Goal: Task Accomplishment & Management: Use online tool/utility

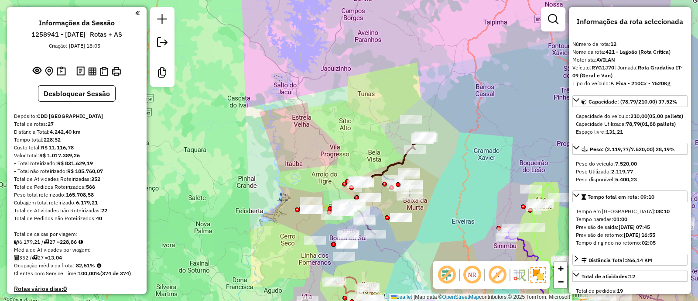
select select "**********"
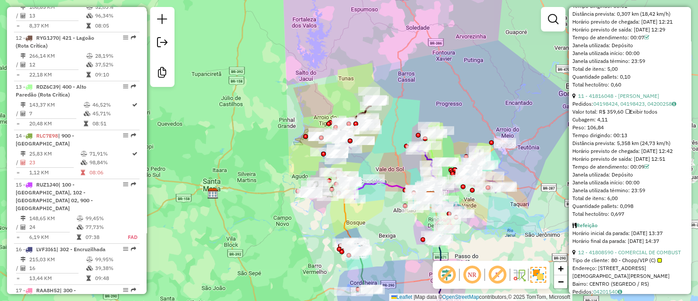
click at [450, 274] on em at bounding box center [446, 274] width 21 height 21
click at [499, 274] on em at bounding box center [497, 274] width 21 height 21
click at [534, 278] on img at bounding box center [539, 275] width 16 height 16
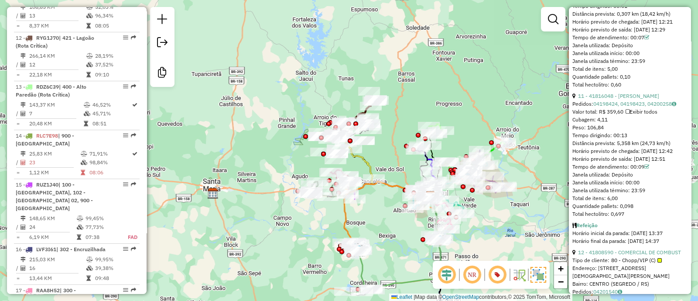
click at [537, 271] on img at bounding box center [539, 275] width 16 height 16
click at [448, 274] on em at bounding box center [448, 274] width 21 height 21
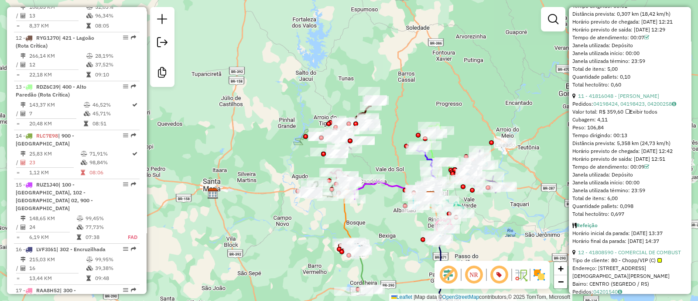
click at [536, 272] on img at bounding box center [539, 274] width 14 height 14
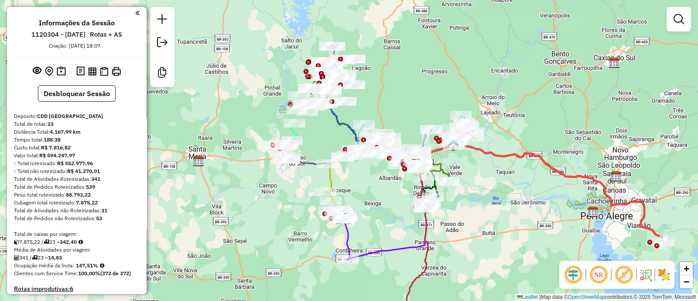
click at [569, 273] on em at bounding box center [573, 274] width 21 height 21
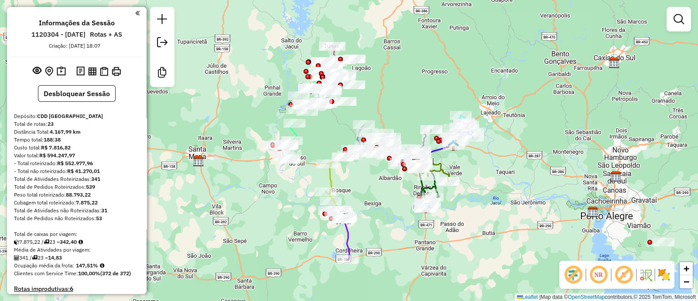
click at [628, 276] on em at bounding box center [624, 274] width 21 height 21
click at [665, 274] on img at bounding box center [664, 274] width 14 height 14
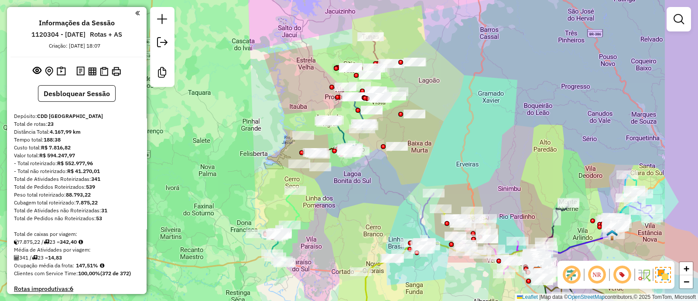
click at [505, 108] on div "Janela de atendimento Grade de atendimento Capacidade Transportadoras Veículos …" at bounding box center [349, 150] width 698 height 301
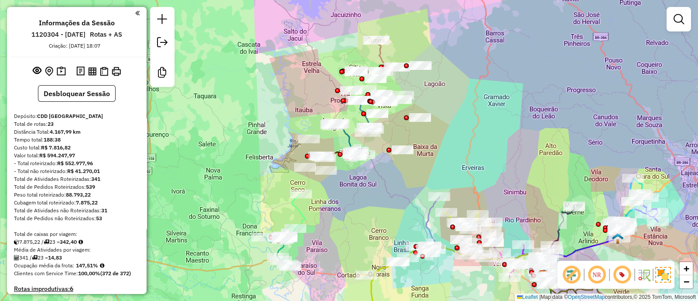
drag, startPoint x: 478, startPoint y: 117, endPoint x: 504, endPoint y: 137, distance: 33.2
click at [504, 138] on div "Janela de atendimento Grade de atendimento Capacidade Transportadoras Veículos …" at bounding box center [349, 150] width 698 height 301
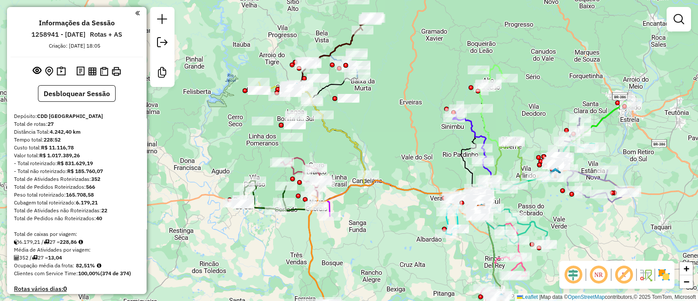
click at [344, 40] on icon at bounding box center [339, 41] width 67 height 48
select select "**********"
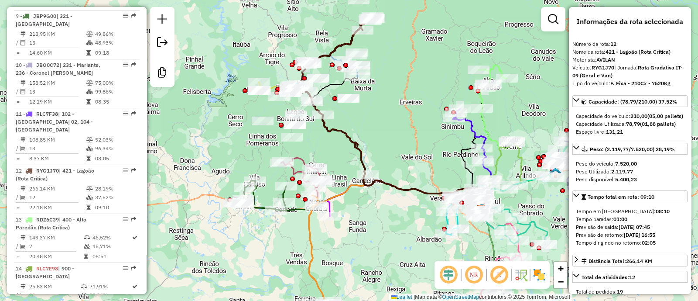
scroll to position [883, 0]
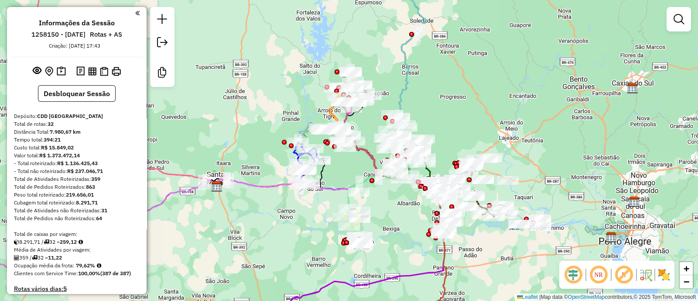
click at [579, 276] on em at bounding box center [573, 274] width 21 height 21
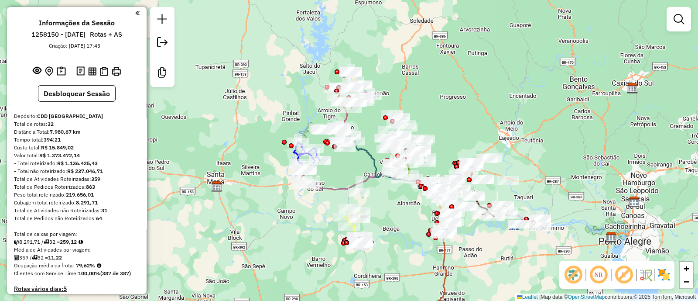
drag, startPoint x: 624, startPoint y: 274, endPoint x: 662, endPoint y: 275, distance: 38.0
click at [626, 274] on em at bounding box center [624, 274] width 21 height 21
click at [668, 277] on img at bounding box center [664, 274] width 14 height 14
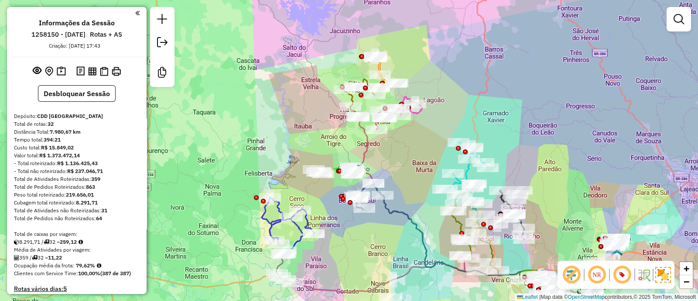
drag, startPoint x: 491, startPoint y: 100, endPoint x: 539, endPoint y: 128, distance: 55.8
click at [539, 128] on div "Janela de atendimento Grade de atendimento Capacidade Transportadoras Veículos …" at bounding box center [349, 150] width 698 height 301
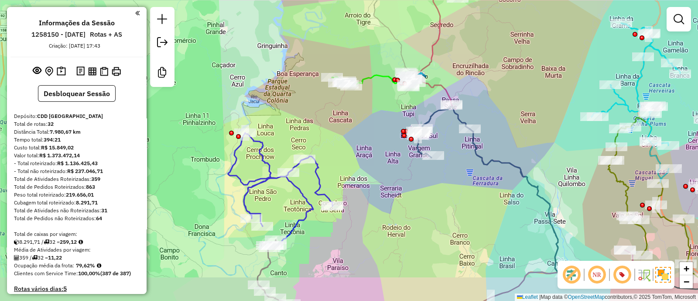
click at [282, 218] on div "Janela de atendimento Grade de atendimento Capacidade Transportadoras Veículos …" at bounding box center [349, 150] width 698 height 301
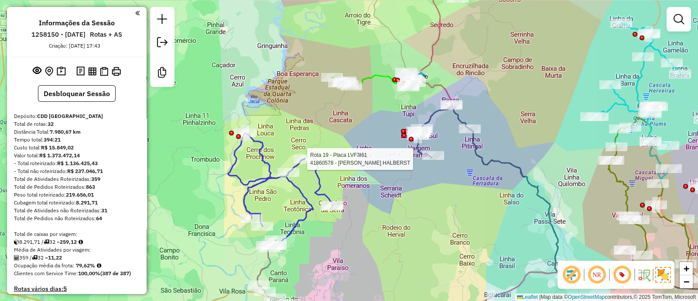
select select "**********"
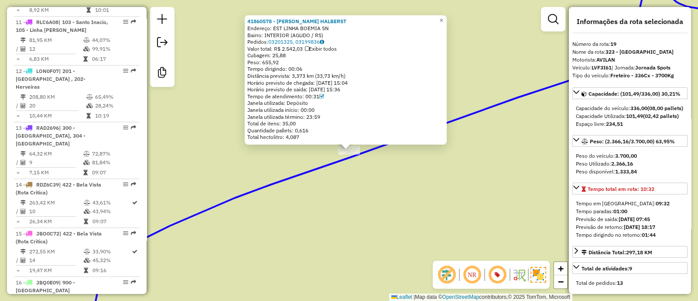
scroll to position [1250, 0]
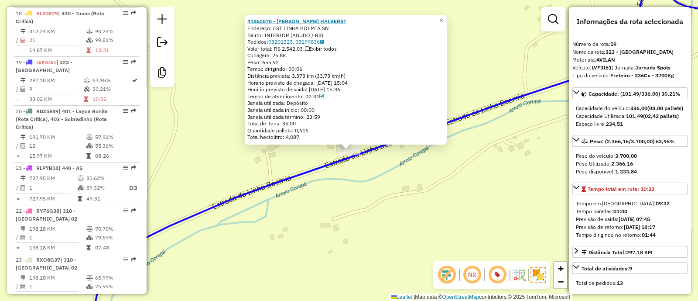
click at [302, 23] on strong "41860578 - HENRIQUE F. HALBERST" at bounding box center [296, 21] width 99 height 7
click at [364, 210] on div "41860578 - HENRIQUE F. HALBERST Endereço: EST LINHA BOEMIA SN Bairro: INTERIOR …" at bounding box center [349, 150] width 698 height 301
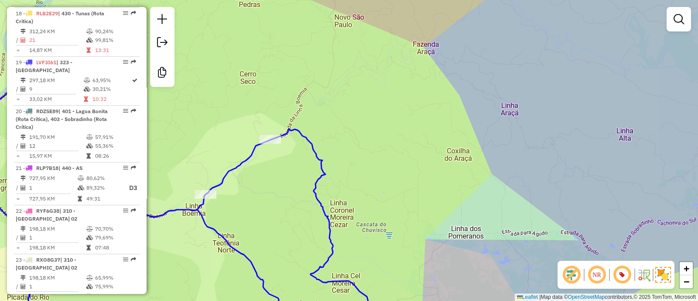
drag, startPoint x: 370, startPoint y: 169, endPoint x: 292, endPoint y: 54, distance: 139.1
click at [295, 55] on div "Janela de atendimento Grade de atendimento Capacidade Transportadoras Veículos …" at bounding box center [349, 150] width 698 height 301
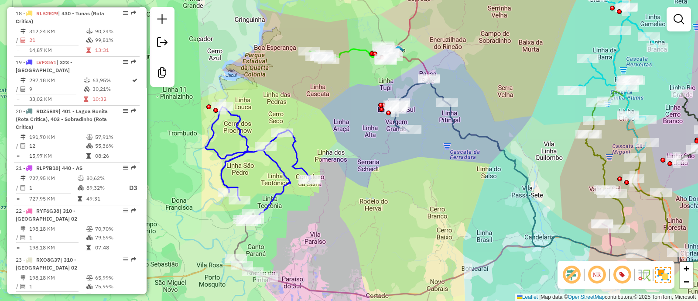
drag, startPoint x: 356, startPoint y: 152, endPoint x: 352, endPoint y: 166, distance: 14.4
click at [353, 165] on div "Janela de atendimento Grade de atendimento Capacidade Transportadoras Veículos …" at bounding box center [349, 150] width 698 height 301
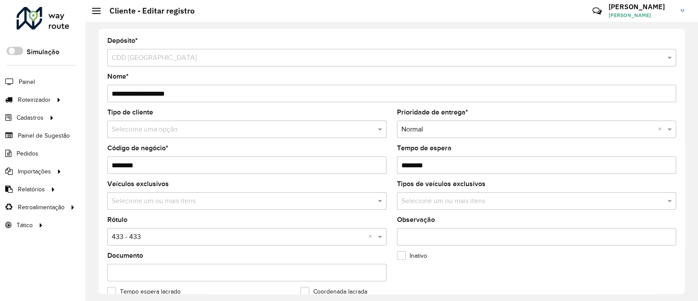
click at [159, 240] on input "text" at bounding box center [238, 237] width 253 height 10
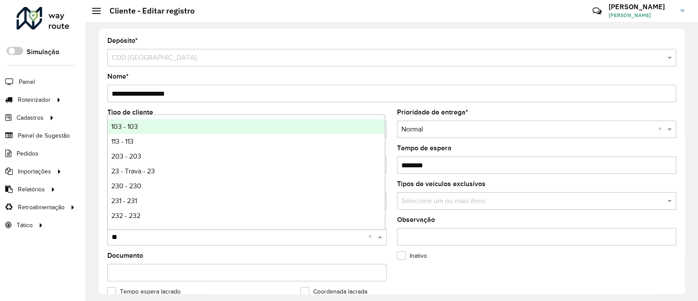
type input "***"
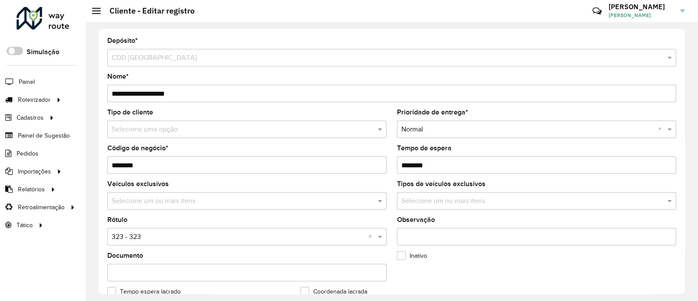
scroll to position [349, 0]
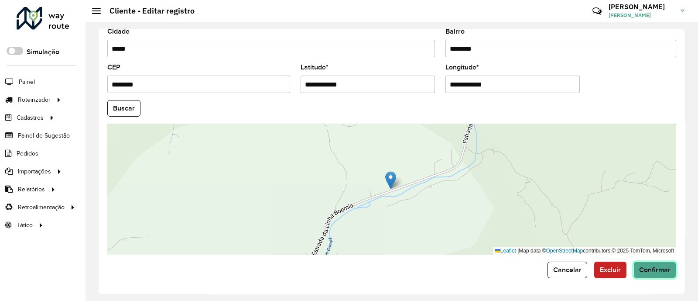
click at [667, 269] on span "Confirmar" at bounding box center [654, 269] width 31 height 7
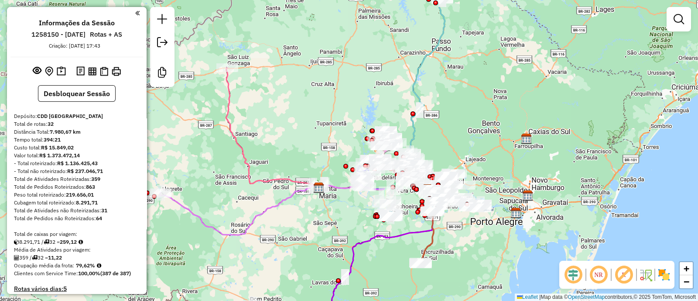
click at [573, 268] on em at bounding box center [573, 274] width 21 height 21
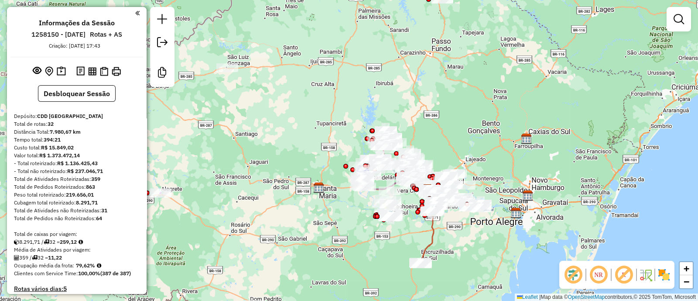
drag, startPoint x: 633, startPoint y: 271, endPoint x: 658, endPoint y: 281, distance: 26.7
click at [633, 271] on em at bounding box center [624, 274] width 21 height 21
click at [665, 277] on img at bounding box center [664, 274] width 14 height 14
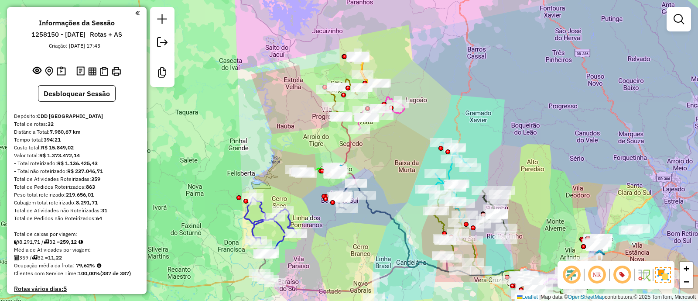
drag, startPoint x: 385, startPoint y: 223, endPoint x: 373, endPoint y: 240, distance: 21.6
click at [373, 240] on div "Janela de atendimento Grade de atendimento Capacidade Transportadoras Veículos …" at bounding box center [349, 150] width 698 height 301
